Goal: Transaction & Acquisition: Subscribe to service/newsletter

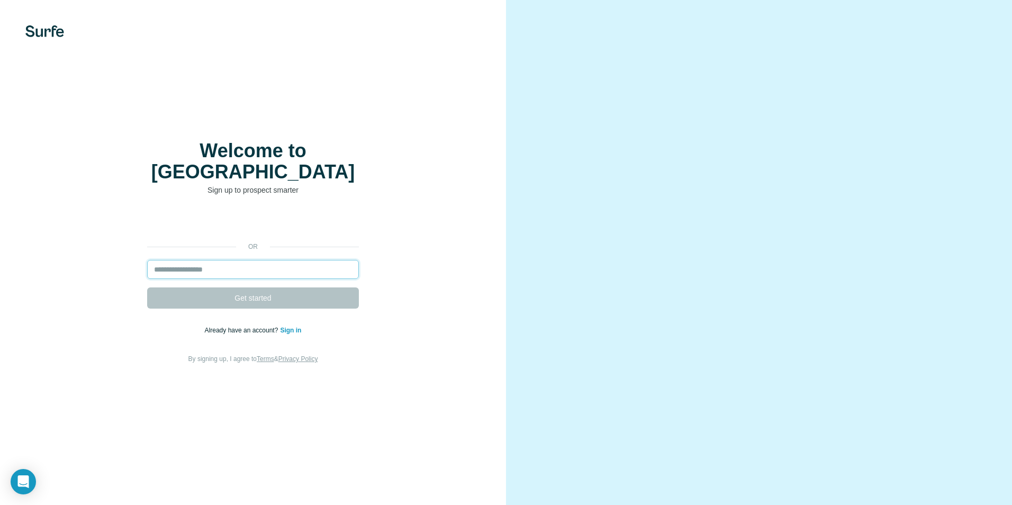
click at [237, 260] on input "email" at bounding box center [253, 269] width 212 height 19
type input "**********"
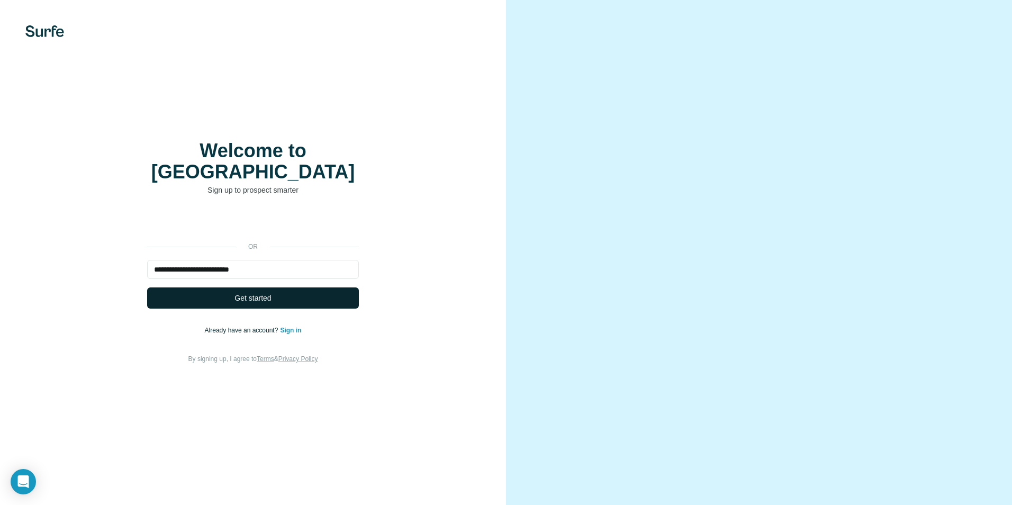
click at [319, 290] on button "Get started" at bounding box center [253, 297] width 212 height 21
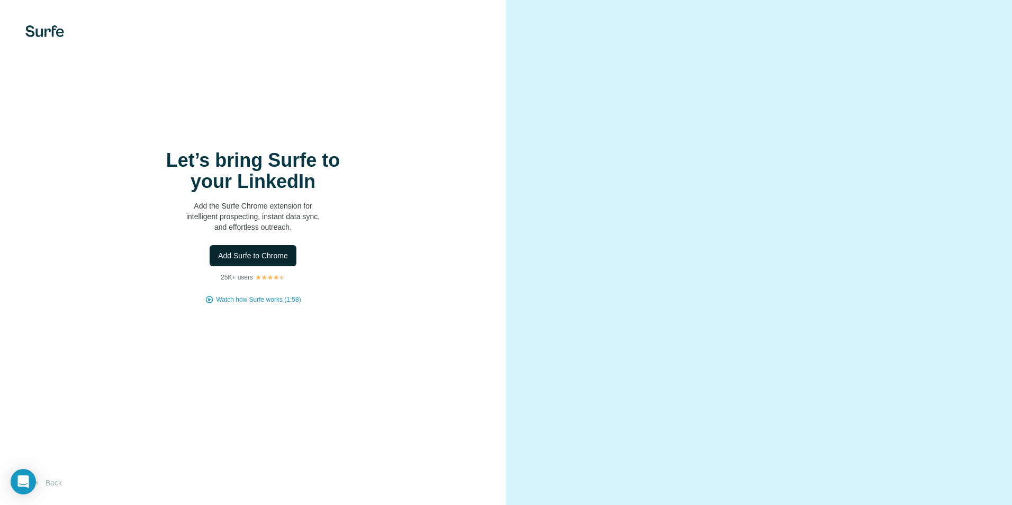
click at [281, 262] on button "Add Surfe to Chrome" at bounding box center [253, 255] width 87 height 21
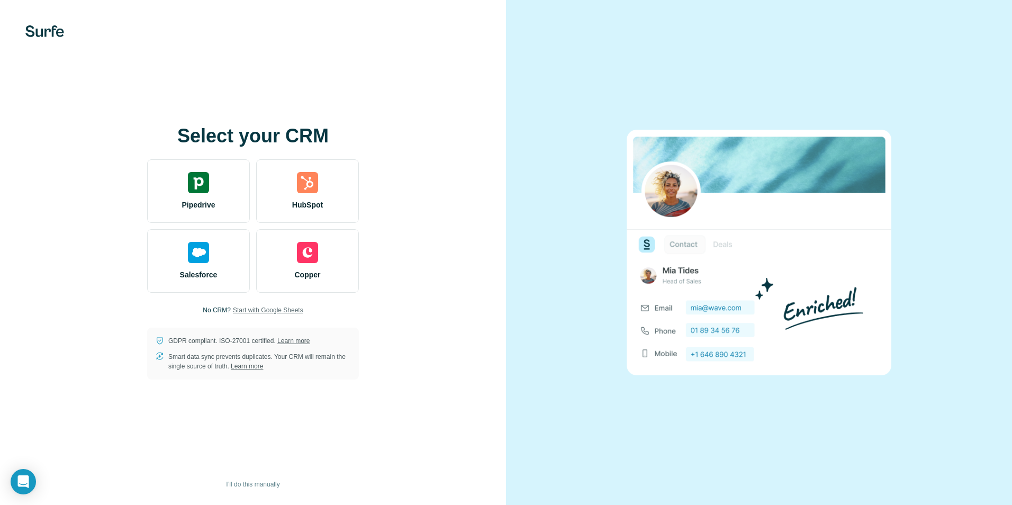
click at [281, 309] on span "Start with Google Sheets" at bounding box center [268, 310] width 70 height 10
click at [273, 312] on span "Start with Google Sheets" at bounding box center [268, 310] width 70 height 10
